Goal: Task Accomplishment & Management: Manage account settings

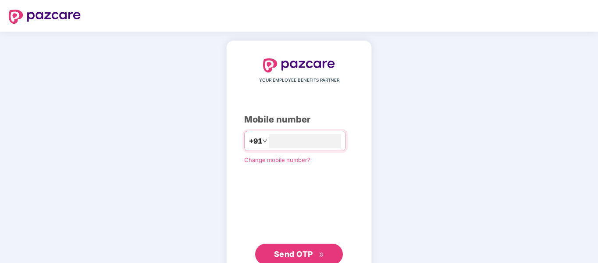
type input "**********"
click at [293, 257] on span "Send OTP" at bounding box center [293, 253] width 39 height 9
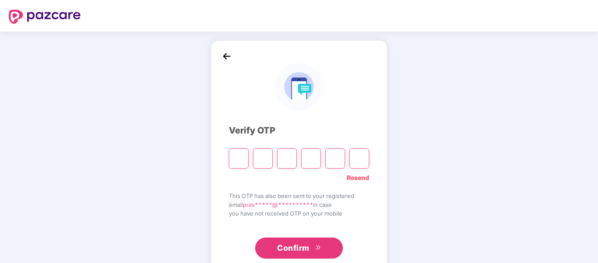
type input "*"
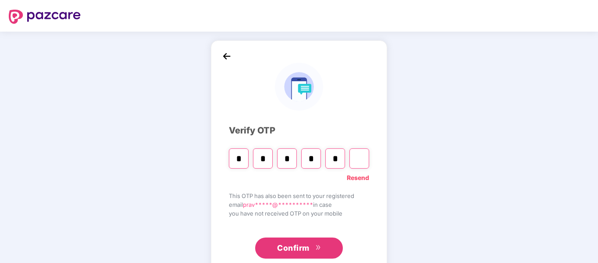
type input "*"
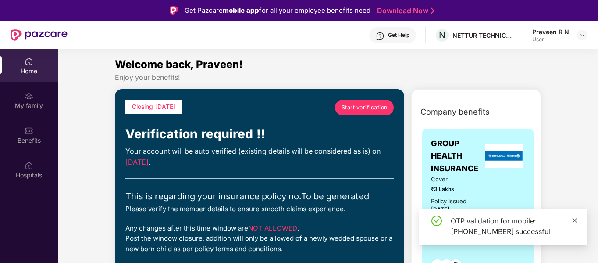
click at [574, 220] on icon "close" at bounding box center [575, 219] width 5 height 5
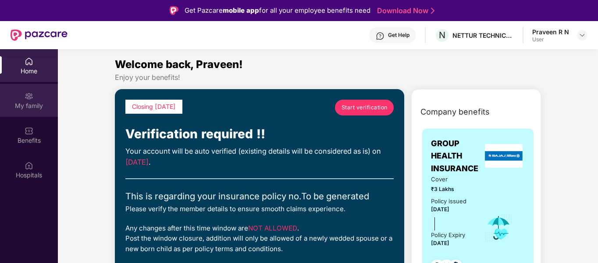
click at [28, 108] on div "My family" at bounding box center [29, 105] width 58 height 9
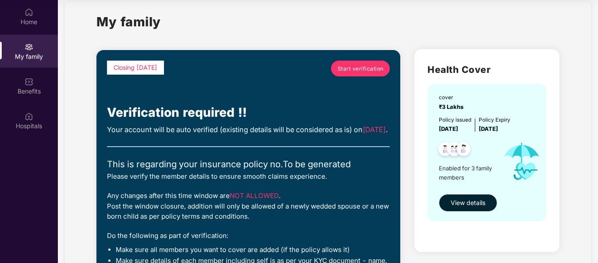
scroll to position [10, 0]
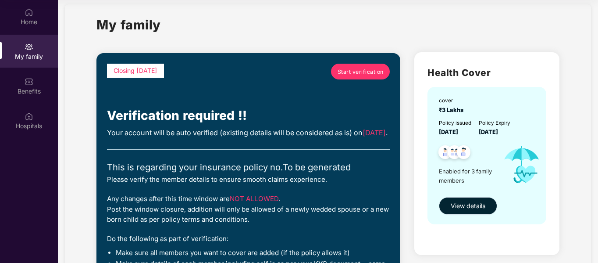
click at [467, 204] on span "View details" at bounding box center [468, 206] width 35 height 10
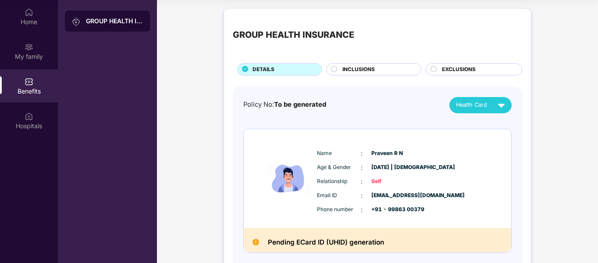
click at [339, 69] on div "INCLUSIONS" at bounding box center [377, 70] width 78 height 10
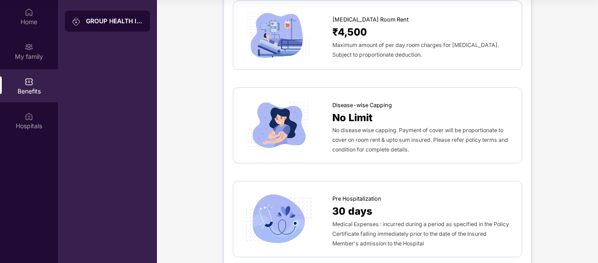
scroll to position [44, 0]
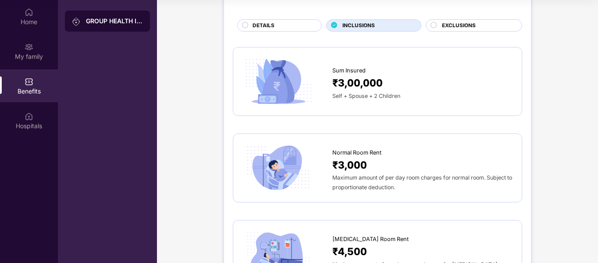
click at [459, 19] on div "EXCLUSIONS" at bounding box center [474, 25] width 96 height 12
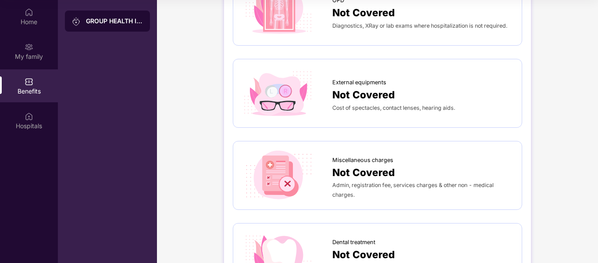
scroll to position [0, 0]
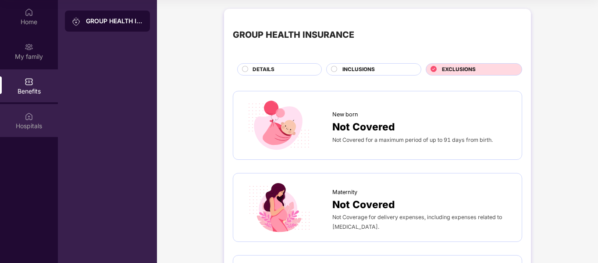
click at [21, 116] on div "Hospitals" at bounding box center [29, 120] width 58 height 33
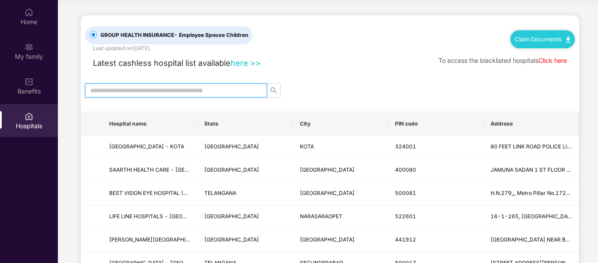
click at [203, 93] on input "text" at bounding box center [172, 90] width 164 height 10
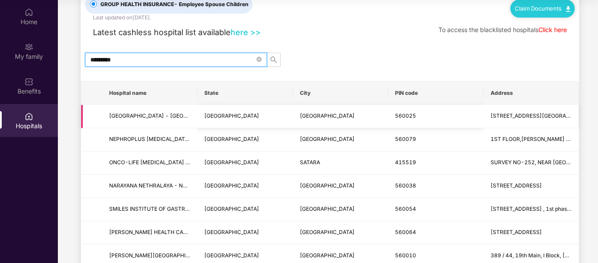
scroll to position [44, 0]
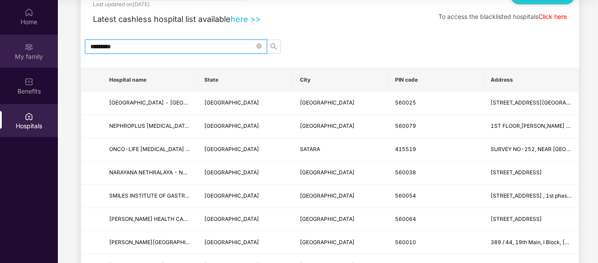
type input "*********"
click at [30, 45] on img at bounding box center [29, 47] width 9 height 9
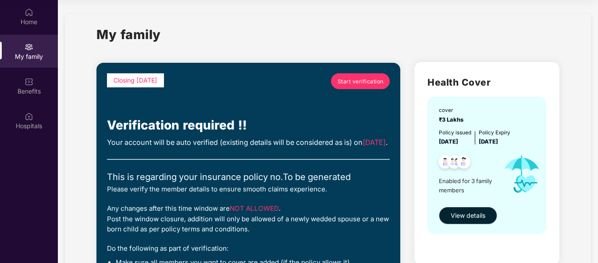
scroll to position [44, 0]
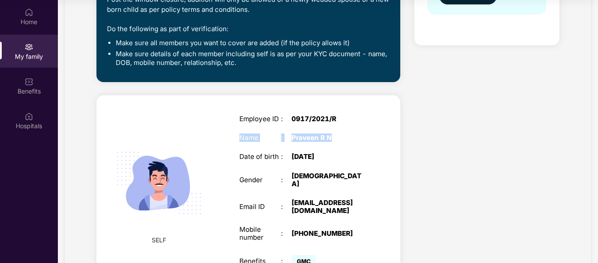
drag, startPoint x: 357, startPoint y: 132, endPoint x: 352, endPoint y: 152, distance: 20.8
click at [352, 152] on div "Employee ID : 0917/2021/R Name : [PERSON_NAME] Date of birth : [DEMOGRAPHIC_DAT…" at bounding box center [302, 192] width 143 height 176
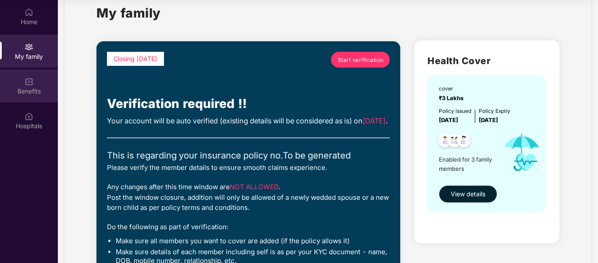
scroll to position [0, 0]
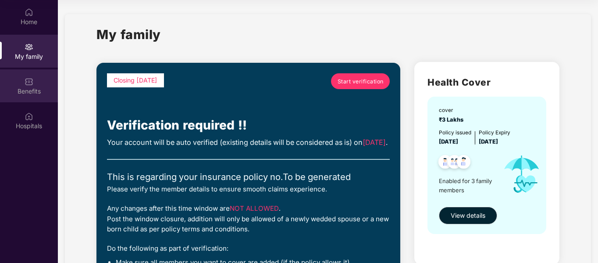
click at [31, 89] on div "Benefits" at bounding box center [29, 91] width 58 height 9
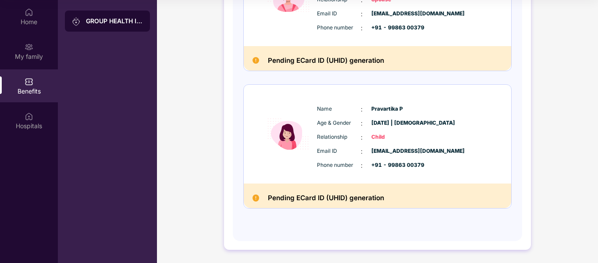
scroll to position [56, 0]
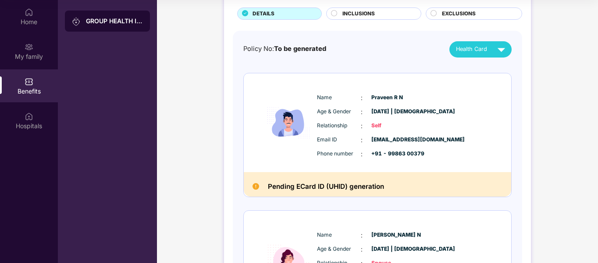
click at [358, 14] on span "INCLUSIONS" at bounding box center [358, 14] width 32 height 8
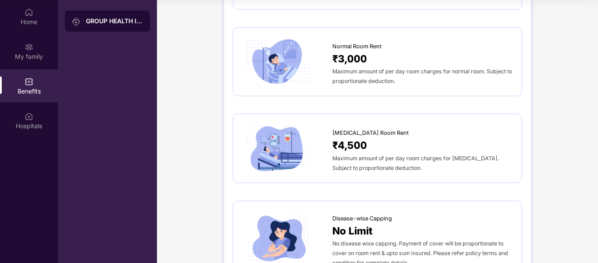
scroll to position [12, 0]
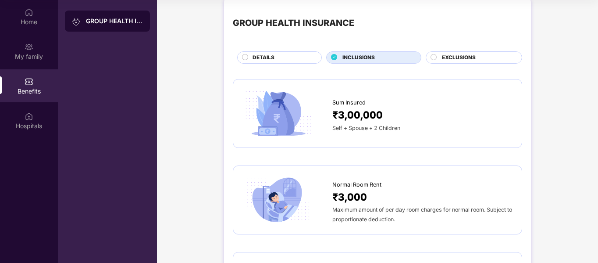
click at [457, 58] on span "EXCLUSIONS" at bounding box center [459, 57] width 34 height 8
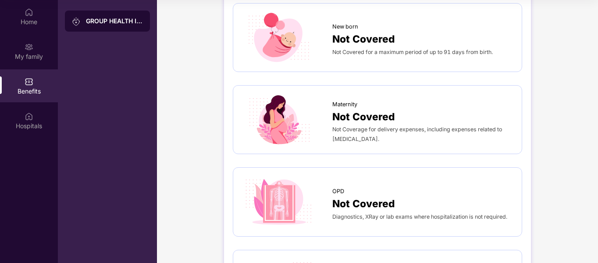
scroll to position [0, 0]
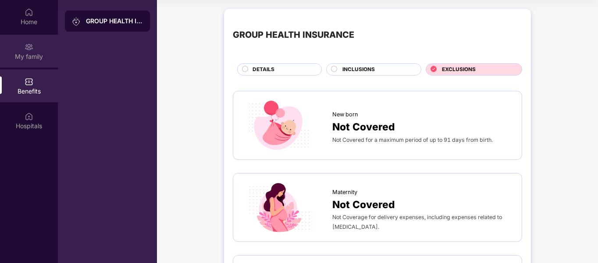
click at [24, 52] on div "My family" at bounding box center [29, 56] width 58 height 9
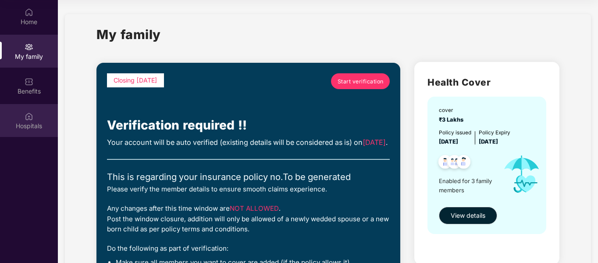
click at [29, 120] on img at bounding box center [29, 116] width 9 height 9
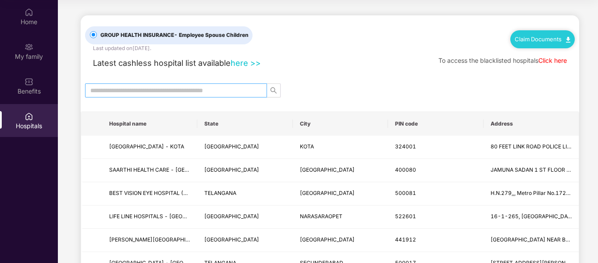
click at [185, 90] on input "text" at bounding box center [172, 90] width 164 height 10
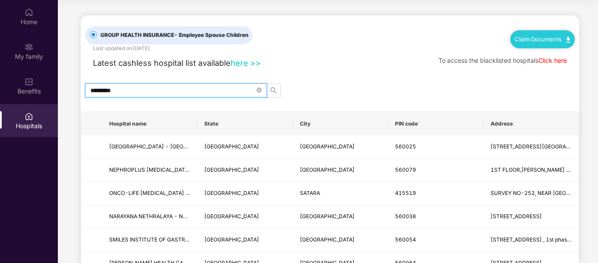
type input "*********"
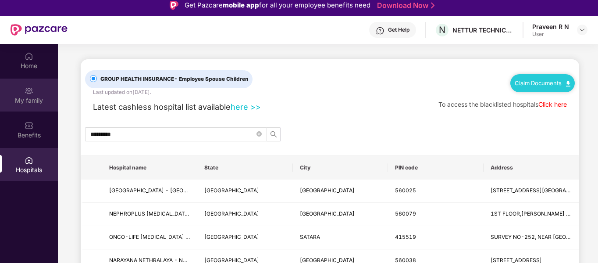
click at [27, 98] on div "My family" at bounding box center [29, 100] width 58 height 9
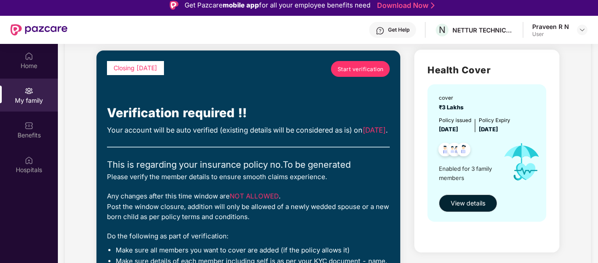
scroll to position [88, 0]
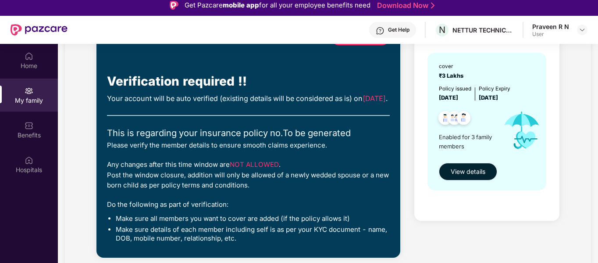
click at [467, 171] on span "View details" at bounding box center [468, 172] width 35 height 10
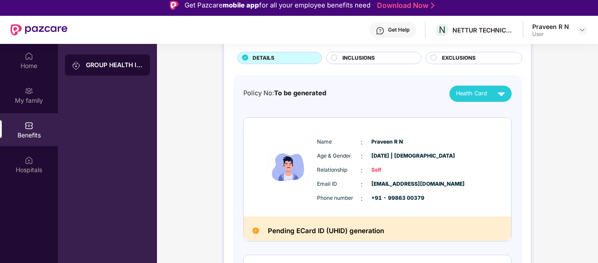
scroll to position [175, 0]
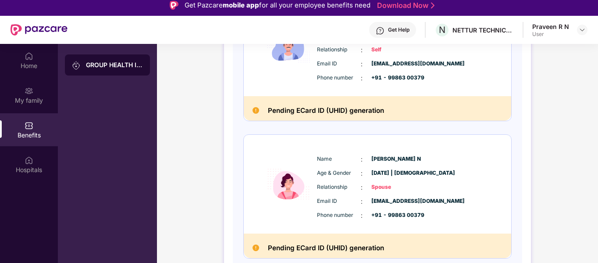
click at [344, 114] on h2 "Pending ECard ID (UHID) generation" at bounding box center [326, 110] width 116 height 11
click at [375, 107] on h2 "Pending ECard ID (UHID) generation" at bounding box center [326, 110] width 116 height 11
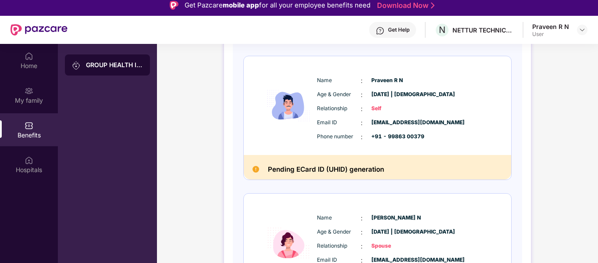
scroll to position [0, 0]
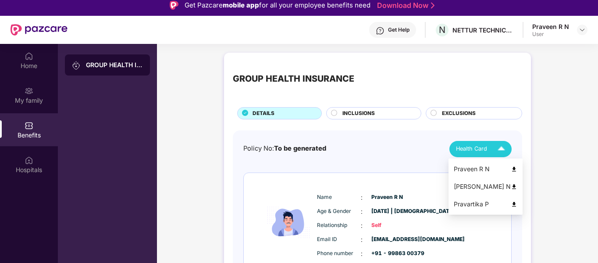
click at [489, 146] on div "Health Card" at bounding box center [482, 148] width 53 height 15
click at [501, 149] on img at bounding box center [501, 148] width 15 height 15
click at [511, 168] on img at bounding box center [514, 169] width 7 height 7
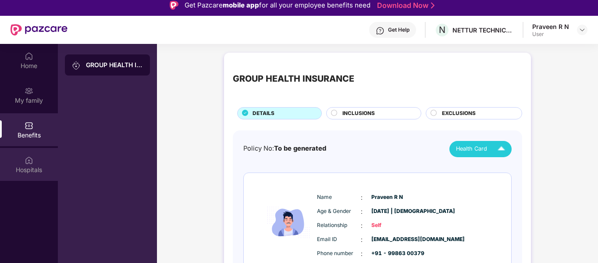
click at [38, 162] on div "Hospitals" at bounding box center [29, 164] width 58 height 33
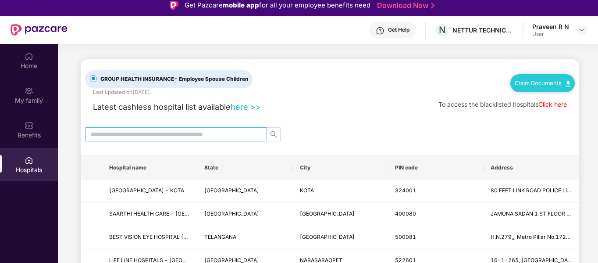
click at [202, 131] on input "text" at bounding box center [172, 134] width 164 height 10
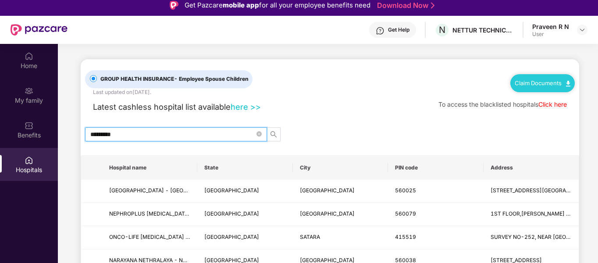
type input "*********"
click at [351, 136] on div "*********" at bounding box center [330, 134] width 499 height 14
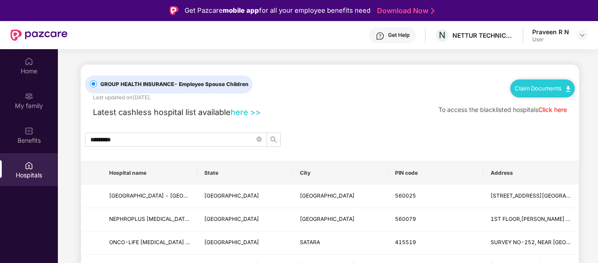
click at [249, 113] on link "here >>" at bounding box center [246, 112] width 30 height 10
click at [32, 136] on div "Benefits" at bounding box center [29, 140] width 58 height 9
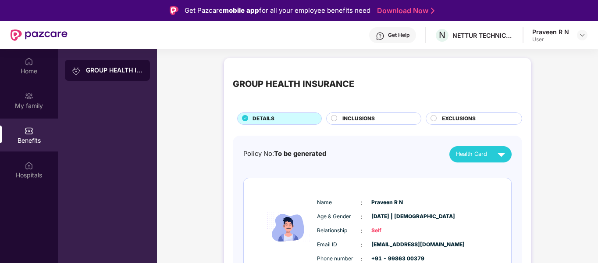
click at [454, 117] on span "EXCLUSIONS" at bounding box center [459, 118] width 34 height 8
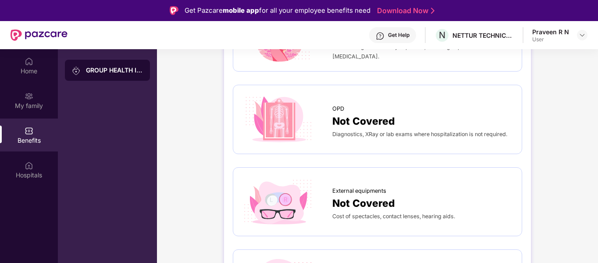
scroll to position [88, 0]
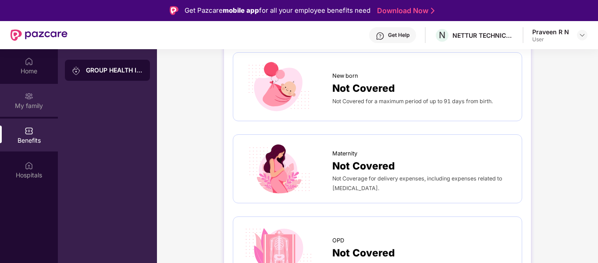
click at [32, 103] on div "My family" at bounding box center [29, 105] width 58 height 9
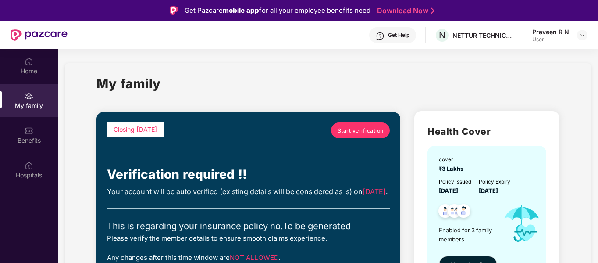
click at [353, 130] on span "Start verification" at bounding box center [361, 130] width 46 height 8
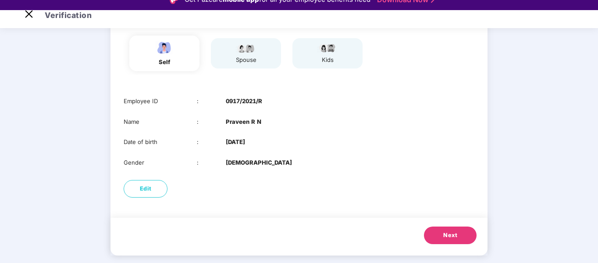
scroll to position [21, 0]
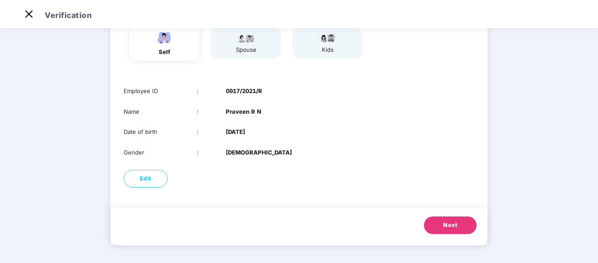
click at [453, 228] on span "Next" at bounding box center [450, 225] width 14 height 9
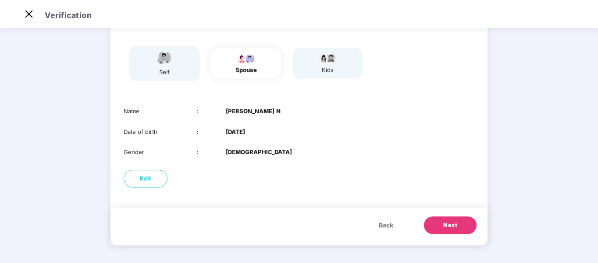
click at [455, 225] on span "Next" at bounding box center [450, 225] width 14 height 9
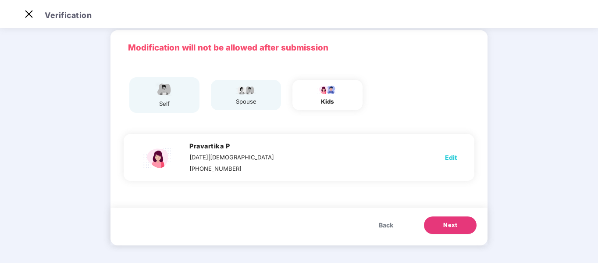
click at [455, 224] on span "Next" at bounding box center [450, 225] width 14 height 9
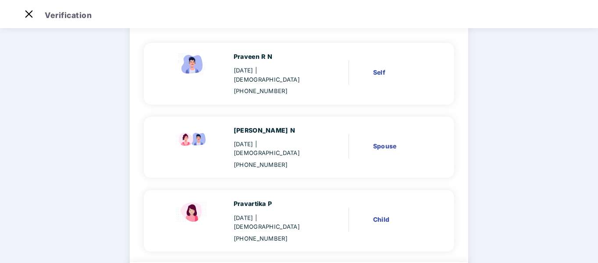
scroll to position [109, 0]
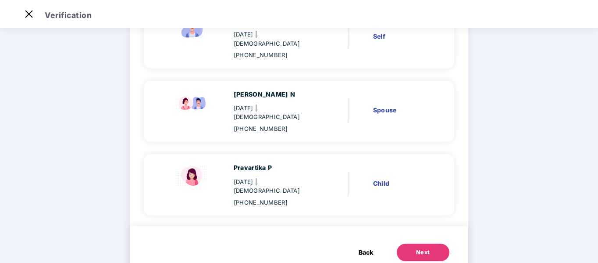
click at [423, 248] on div "Next" at bounding box center [423, 252] width 14 height 9
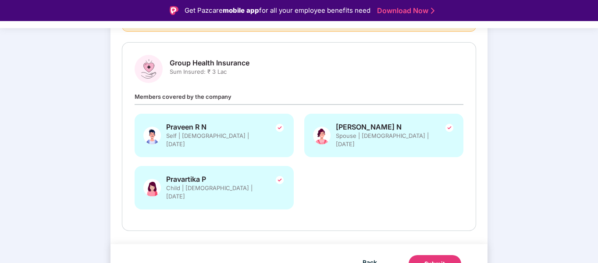
scroll to position [111, 0]
click at [424, 259] on div "Submit" at bounding box center [434, 263] width 21 height 9
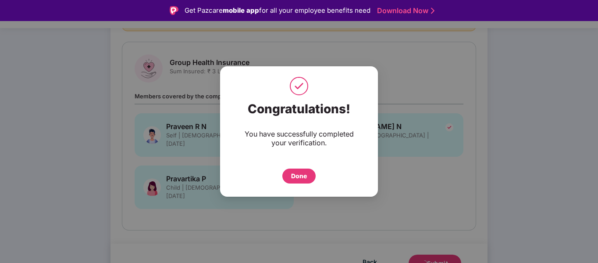
click at [304, 178] on div "Done" at bounding box center [299, 176] width 16 height 10
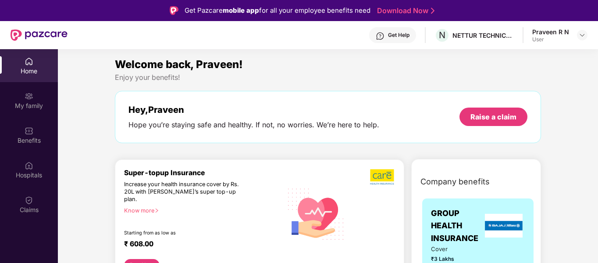
click at [203, 144] on div "Welcome back, Praveen! Enjoy your benefits! Hey, Praveen Hope you’re staying sa…" at bounding box center [327, 104] width 433 height 96
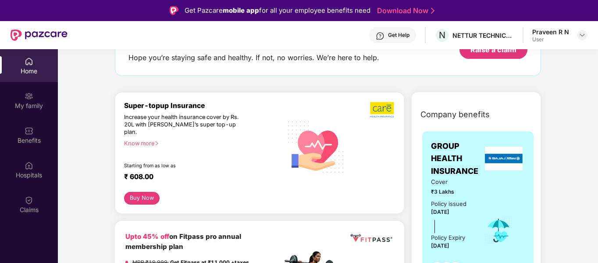
scroll to position [44, 0]
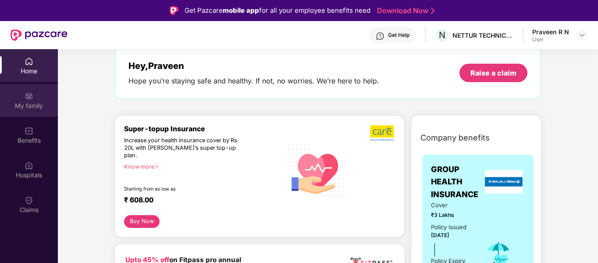
click at [36, 101] on div "My family" at bounding box center [29, 105] width 58 height 9
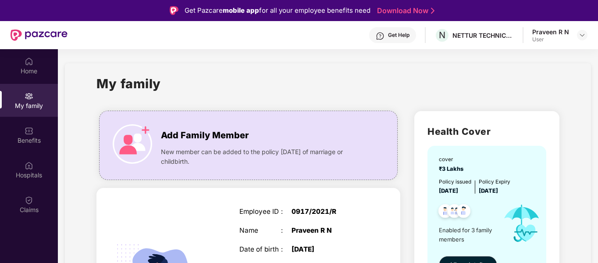
scroll to position [132, 0]
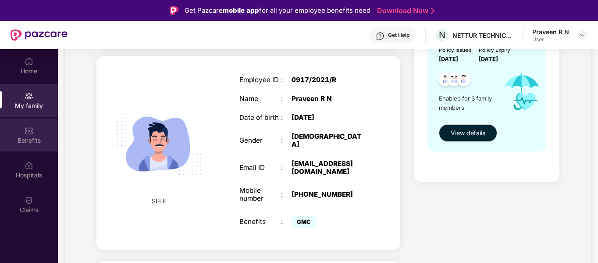
click at [25, 142] on div "Benefits" at bounding box center [29, 140] width 58 height 9
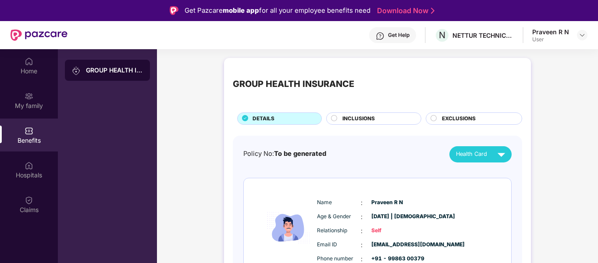
scroll to position [132, 0]
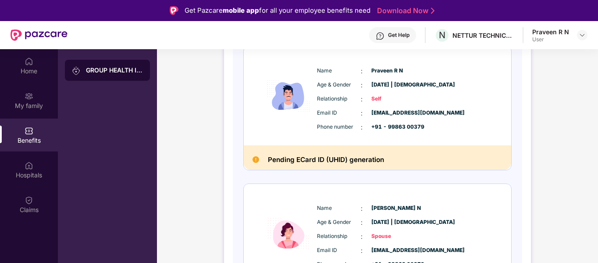
click at [360, 157] on h2 "Pending ECard ID (UHID) generation" at bounding box center [326, 159] width 116 height 11
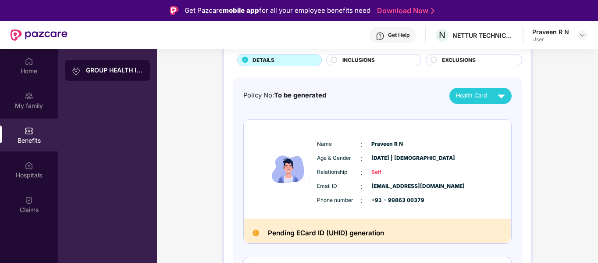
scroll to position [0, 0]
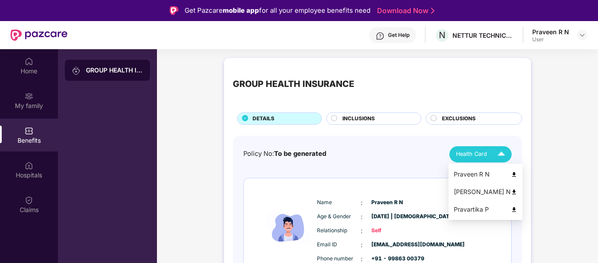
click at [468, 154] on span "Health Card" at bounding box center [471, 154] width 31 height 9
click at [511, 175] on img at bounding box center [514, 174] width 7 height 7
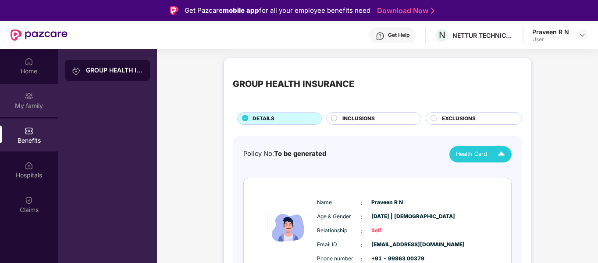
click at [26, 99] on img at bounding box center [29, 96] width 9 height 9
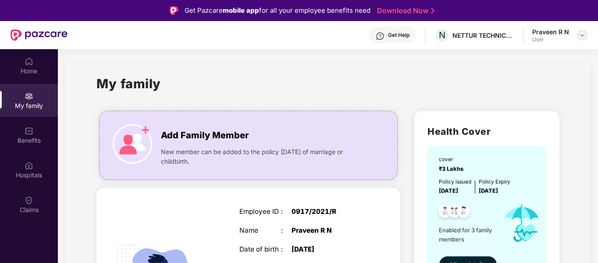
click at [579, 37] on img at bounding box center [582, 35] width 7 height 7
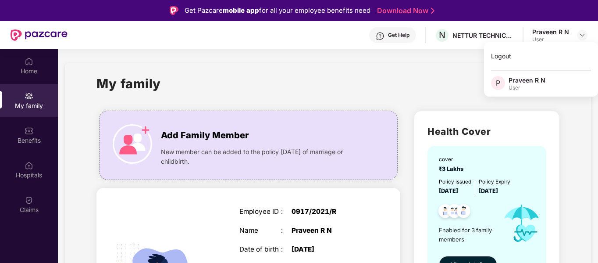
click at [353, 93] on div "My family" at bounding box center [327, 89] width 463 height 30
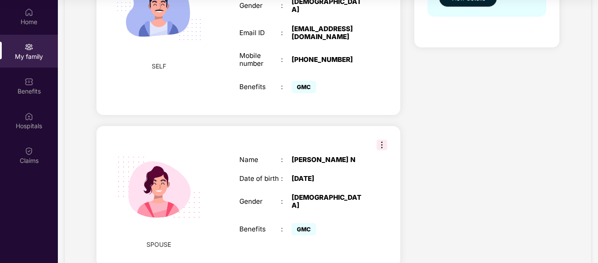
scroll to position [42, 0]
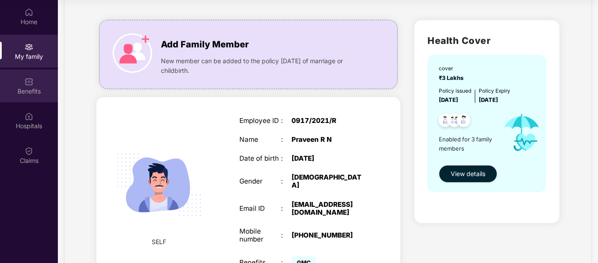
click at [25, 91] on div "Benefits" at bounding box center [29, 91] width 58 height 9
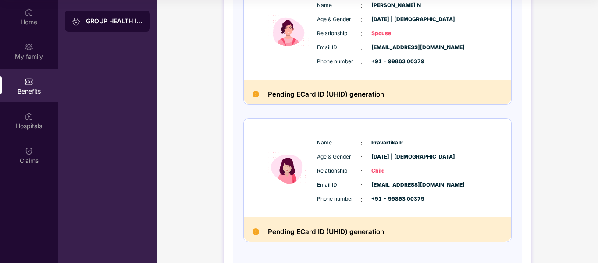
scroll to position [319, 0]
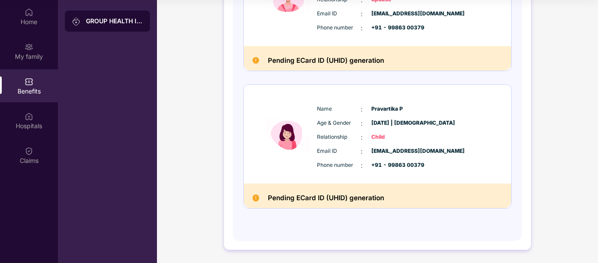
click at [258, 196] on img at bounding box center [256, 197] width 7 height 7
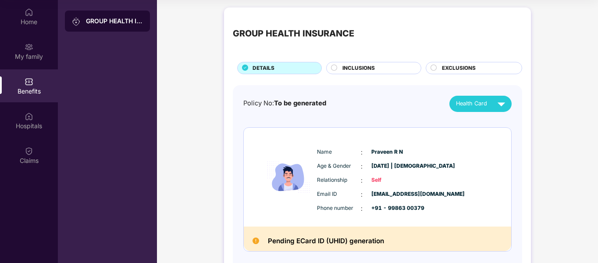
scroll to position [0, 0]
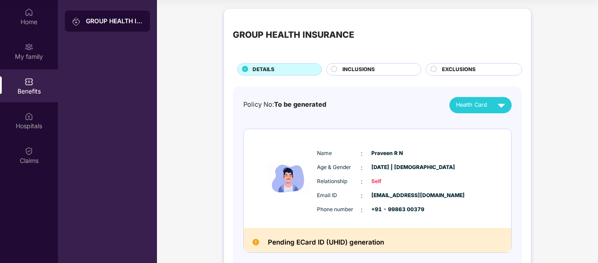
click at [102, 19] on div "GROUP HEALTH INSURANCE" at bounding box center [114, 21] width 57 height 9
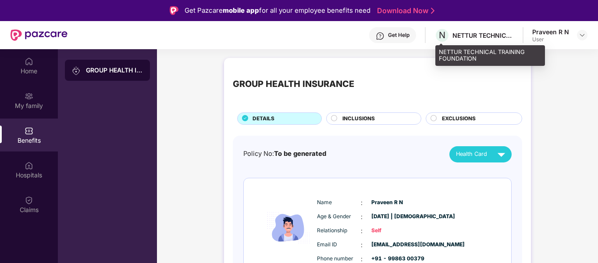
click at [488, 36] on div "NETTUR TECHNICAL TRAINING FOUNDATION" at bounding box center [482, 35] width 61 height 8
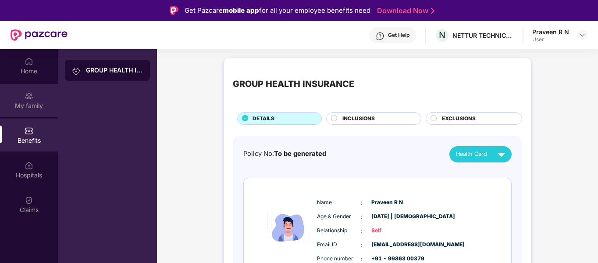
click at [24, 101] on div "My family" at bounding box center [29, 105] width 58 height 9
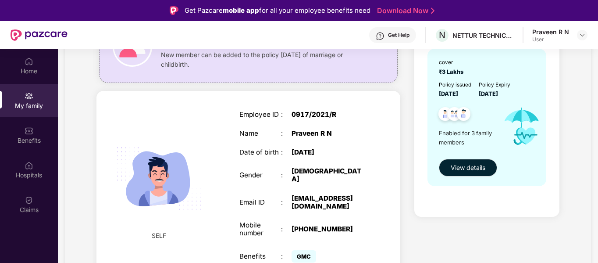
scroll to position [132, 0]
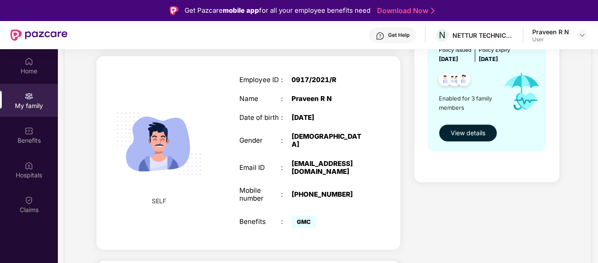
click at [467, 132] on span "View details" at bounding box center [468, 133] width 35 height 10
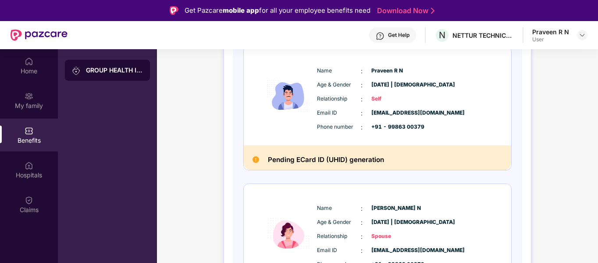
scroll to position [0, 0]
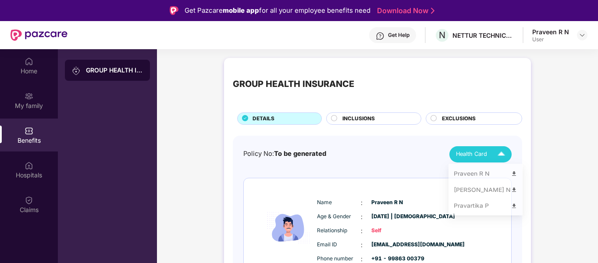
click at [490, 154] on div "Health Card" at bounding box center [482, 153] width 53 height 15
click at [505, 153] on img at bounding box center [501, 153] width 15 height 15
click at [495, 154] on img at bounding box center [501, 153] width 15 height 15
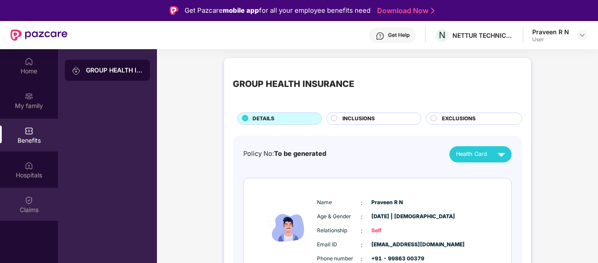
click at [23, 203] on div "Claims" at bounding box center [29, 204] width 58 height 33
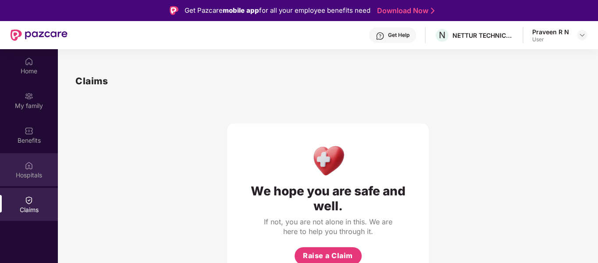
click at [33, 168] on img at bounding box center [29, 165] width 9 height 9
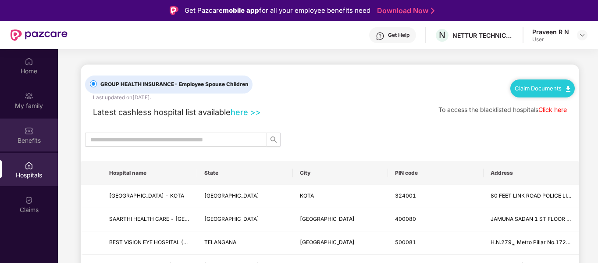
click at [22, 137] on div "Benefits" at bounding box center [29, 140] width 58 height 9
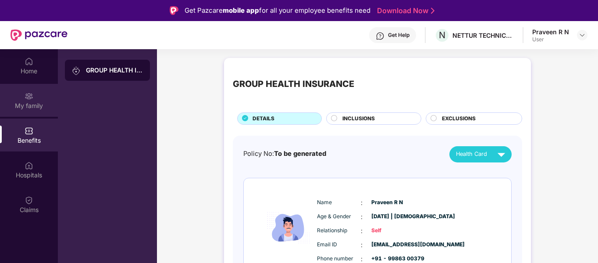
click at [39, 105] on div "My family" at bounding box center [29, 105] width 58 height 9
